Goal: Information Seeking & Learning: Learn about a topic

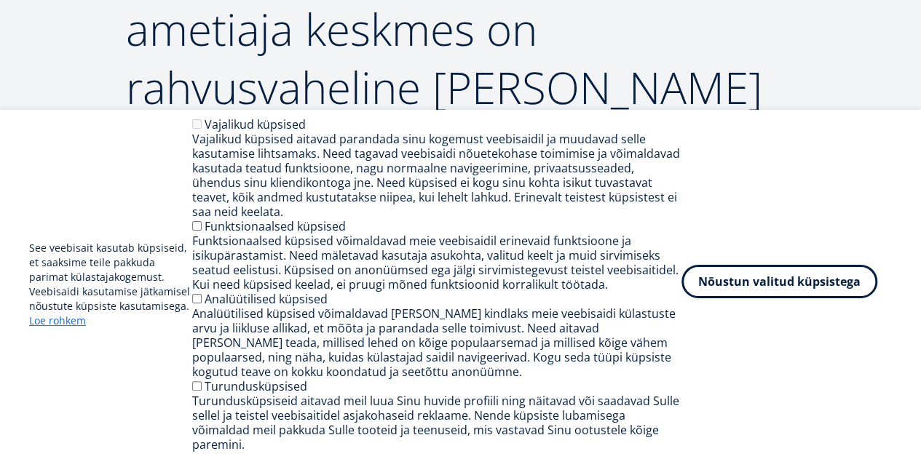
click at [730, 292] on button "Nõustun valitud küpsistega" at bounding box center [779, 281] width 196 height 33
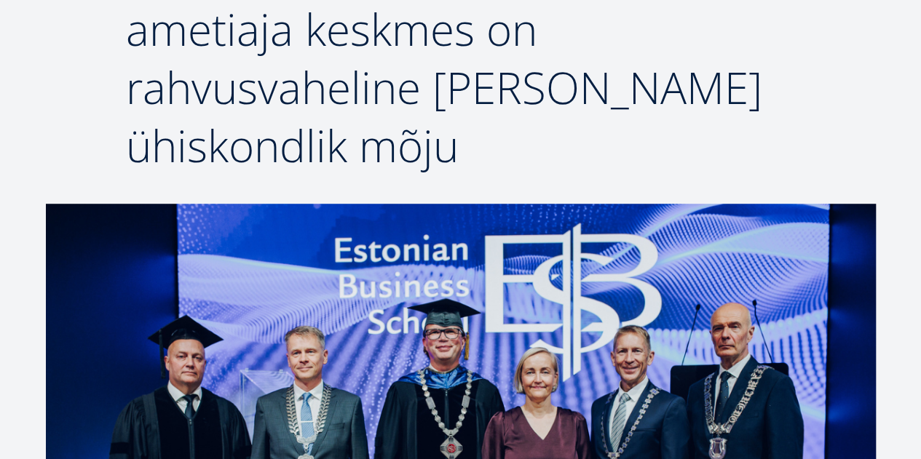
drag, startPoint x: 920, startPoint y: 76, endPoint x: 917, endPoint y: 109, distance: 32.9
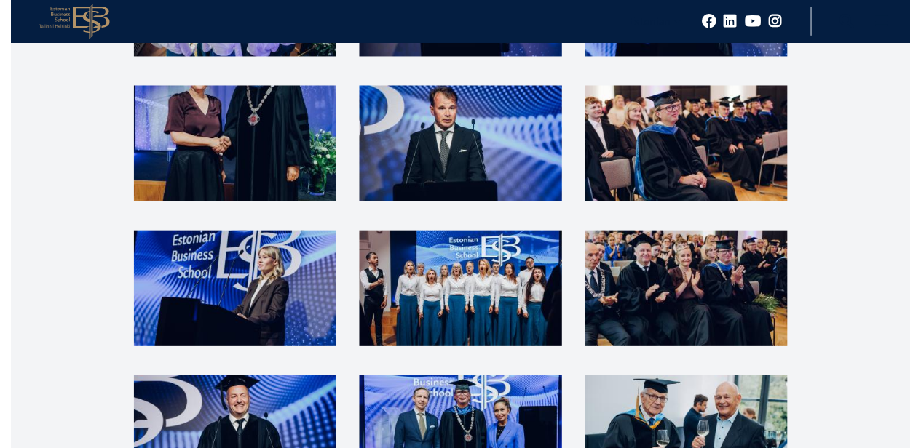
scroll to position [3095, 0]
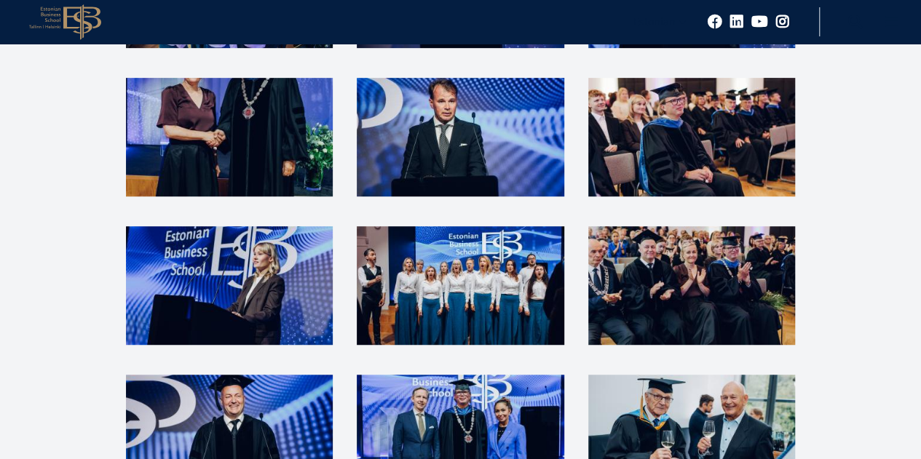
click at [509, 226] on img at bounding box center [460, 285] width 207 height 119
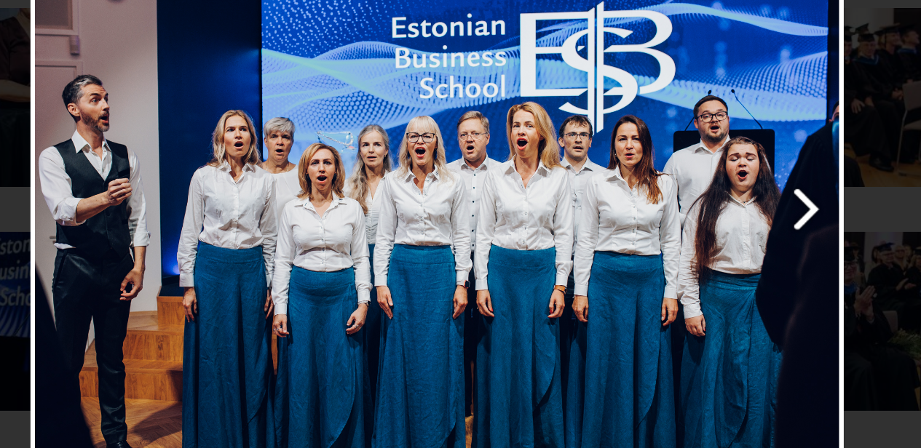
click at [702, 218] on link "Next image" at bounding box center [557, 216] width 345 height 361
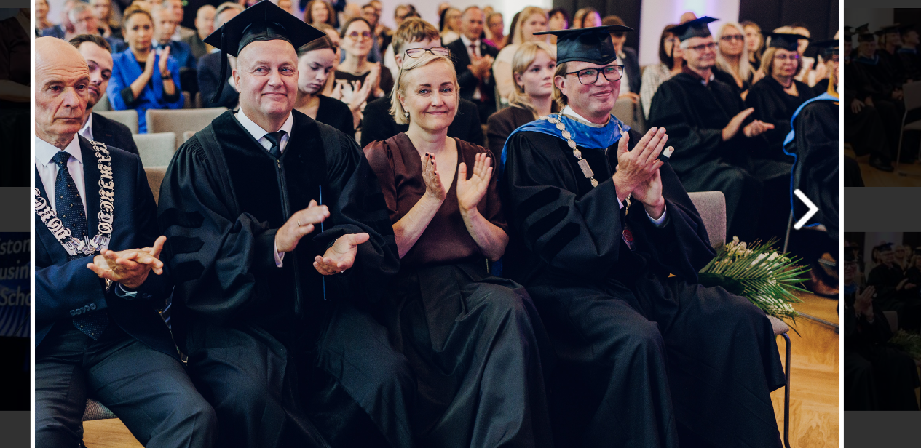
click at [702, 218] on link "Next image" at bounding box center [557, 216] width 345 height 361
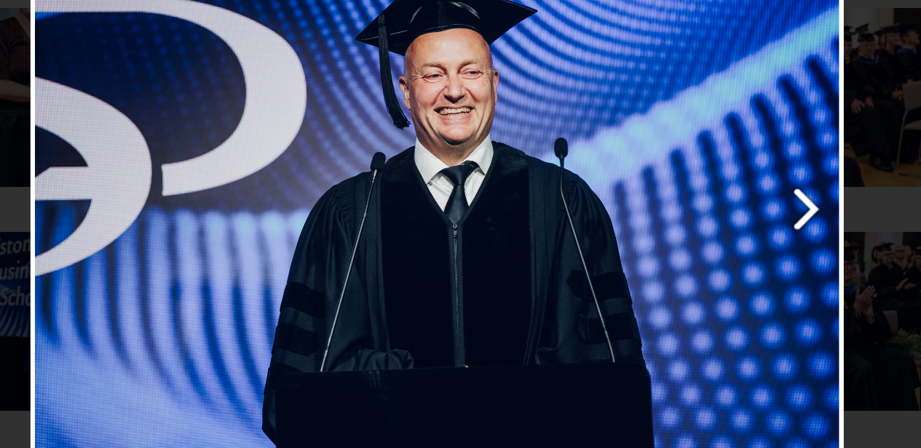
click at [702, 218] on link "Next image" at bounding box center [557, 216] width 345 height 361
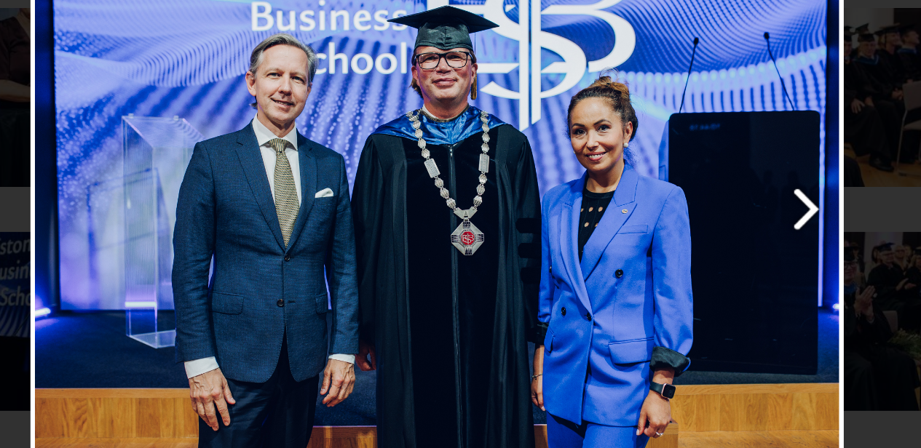
click at [708, 208] on link "Next image" at bounding box center [557, 216] width 345 height 361
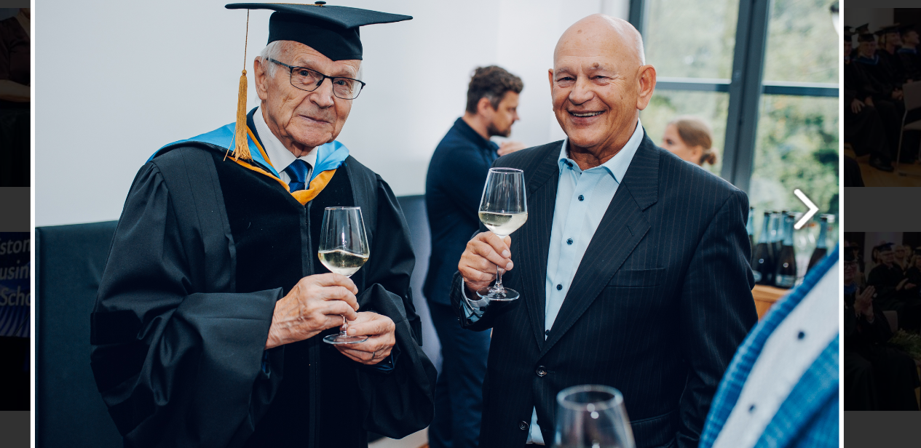
click at [708, 208] on link "Next image" at bounding box center [557, 216] width 345 height 361
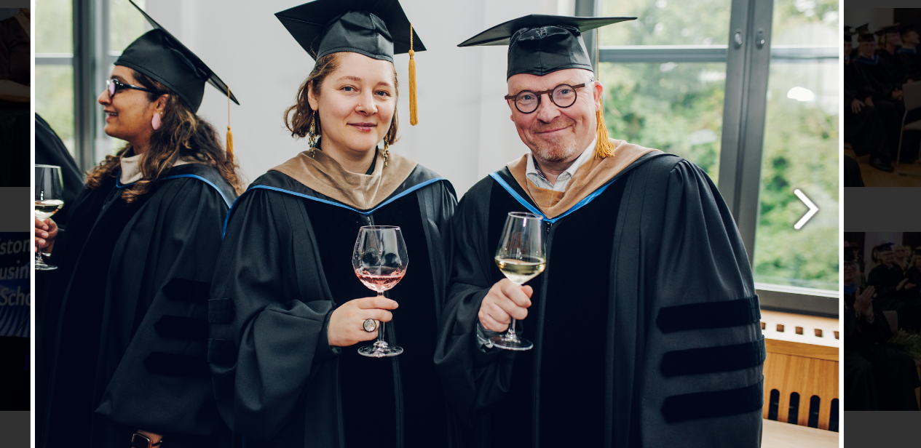
click at [708, 208] on link "Next image" at bounding box center [557, 216] width 345 height 361
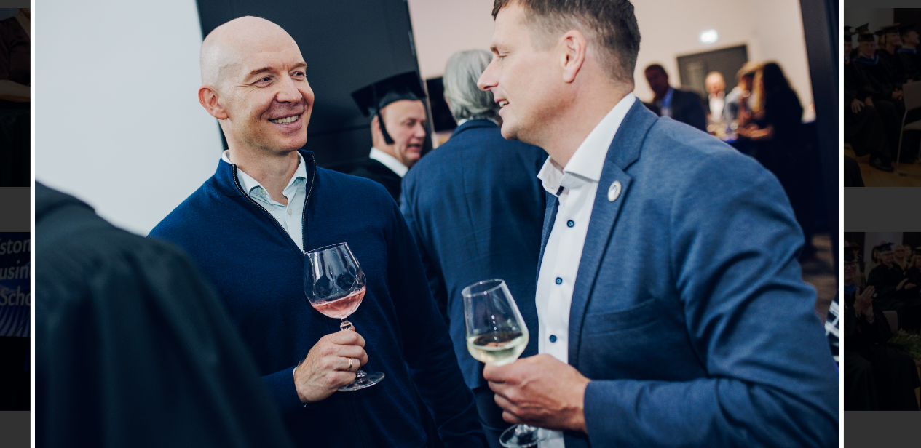
click at [708, 208] on div at bounding box center [460, 216] width 539 height 361
